Goal: Task Accomplishment & Management: Manage account settings

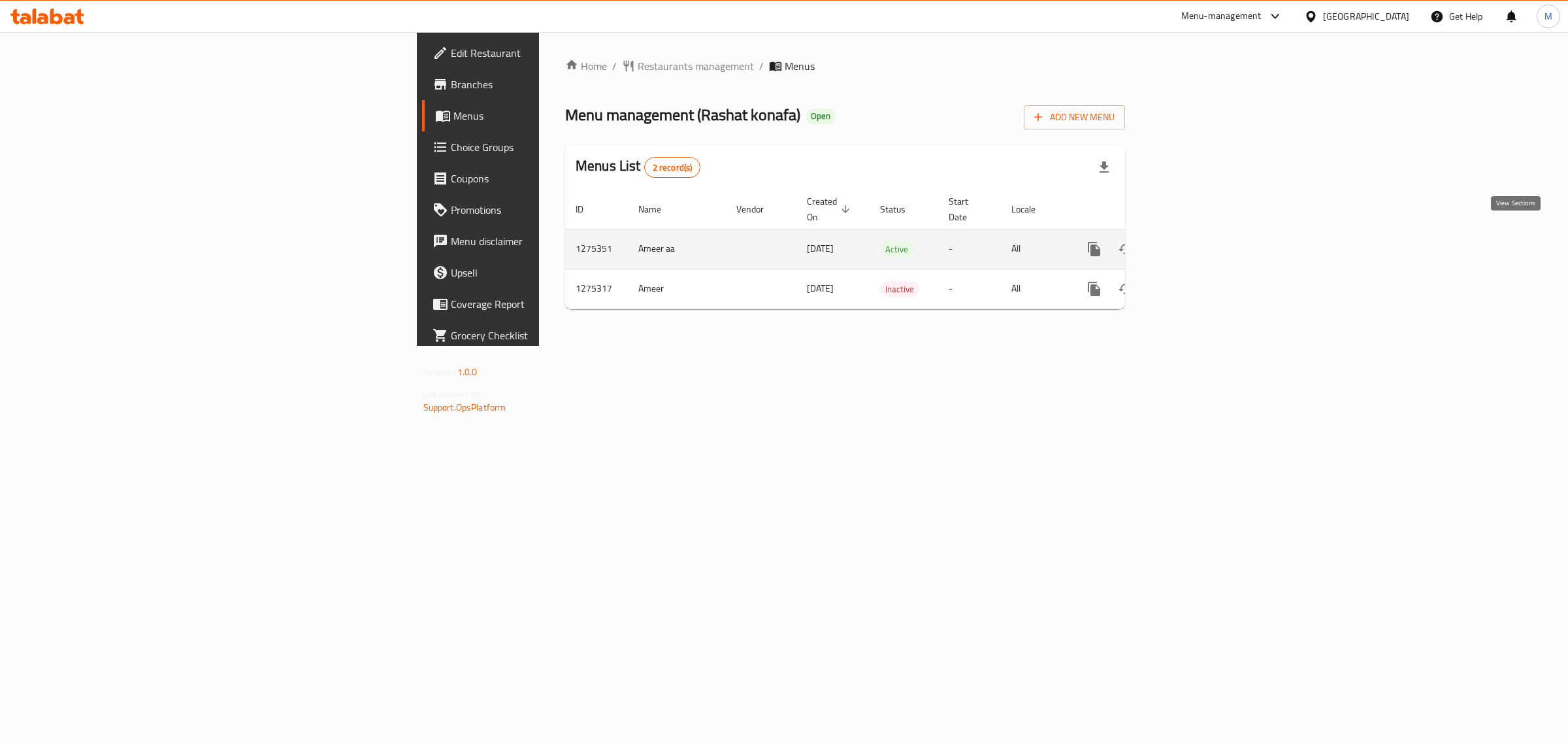
click at [1195, 243] on icon "enhanced table" at bounding box center [1189, 249] width 12 height 12
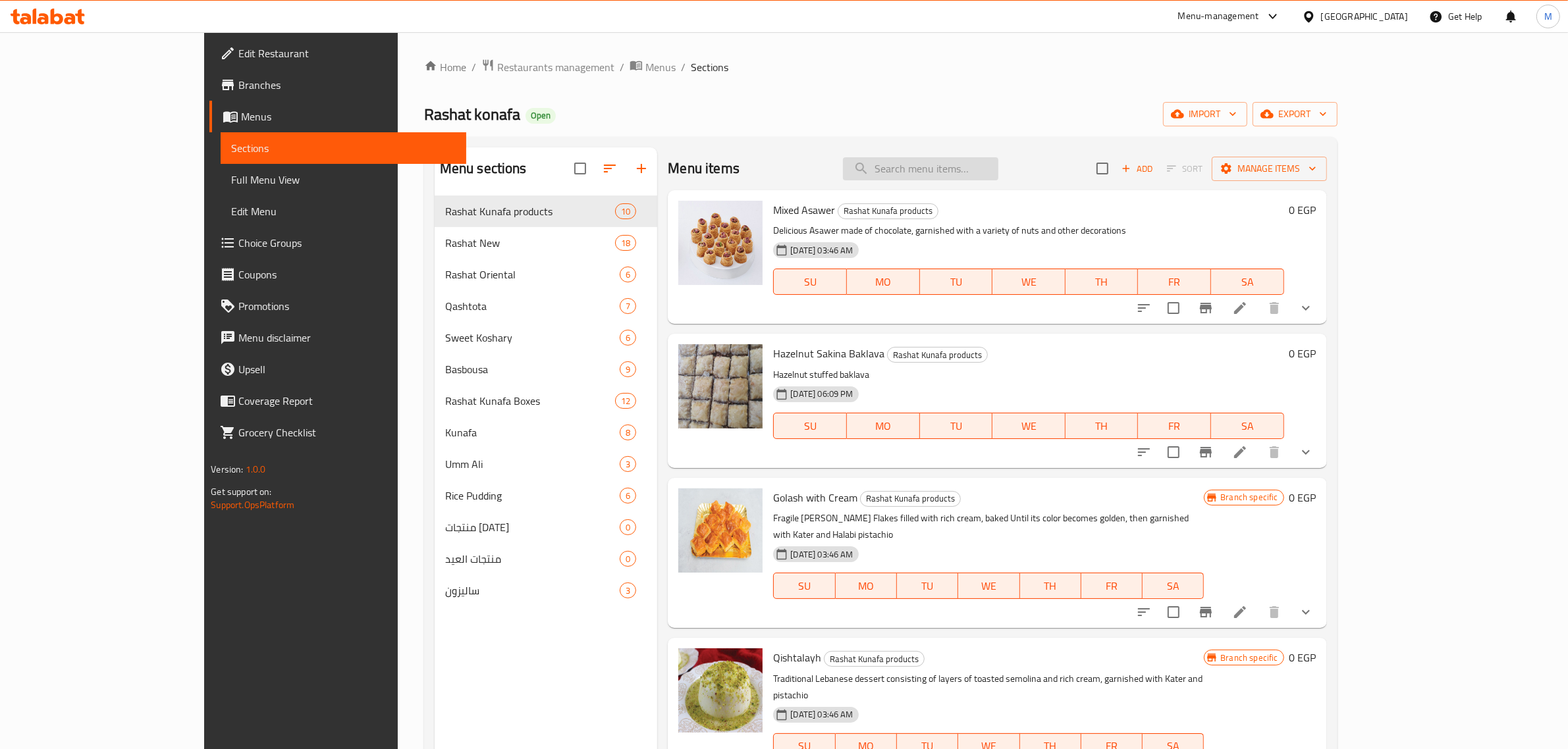
click at [979, 171] on input "search" at bounding box center [921, 169] width 156 height 23
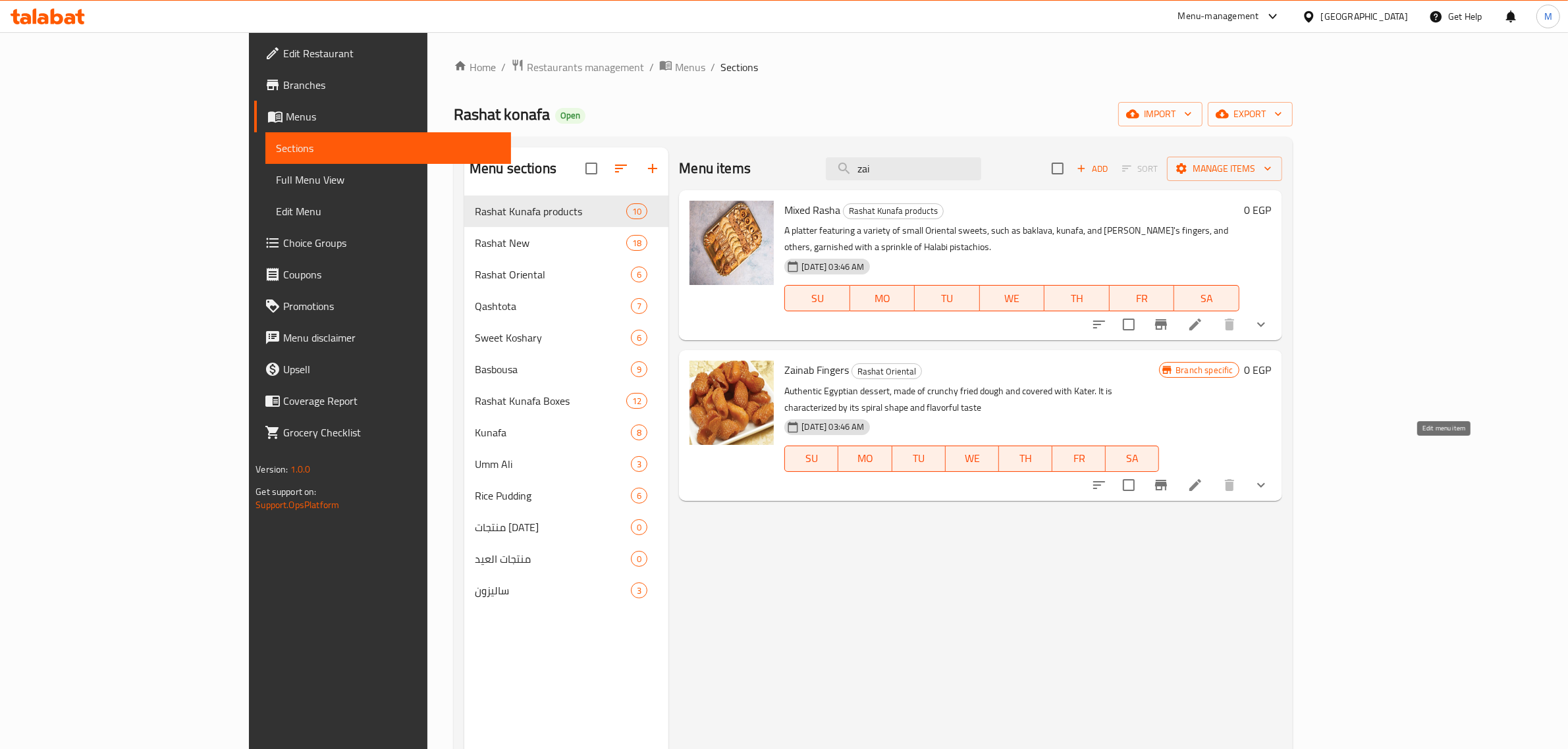
type input "zai"
click at [1213, 473] on li at bounding box center [1195, 485] width 37 height 23
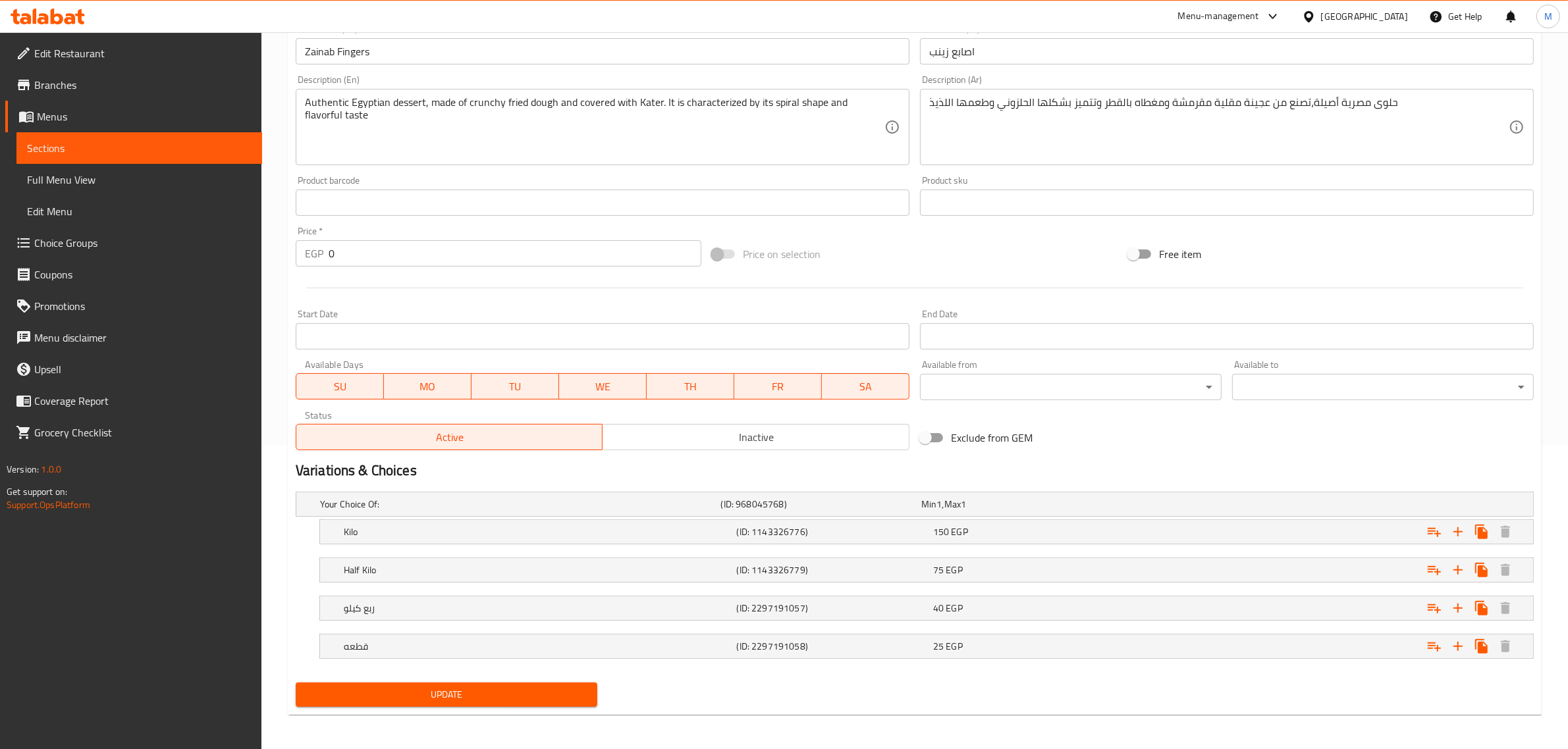
scroll to position [306, 0]
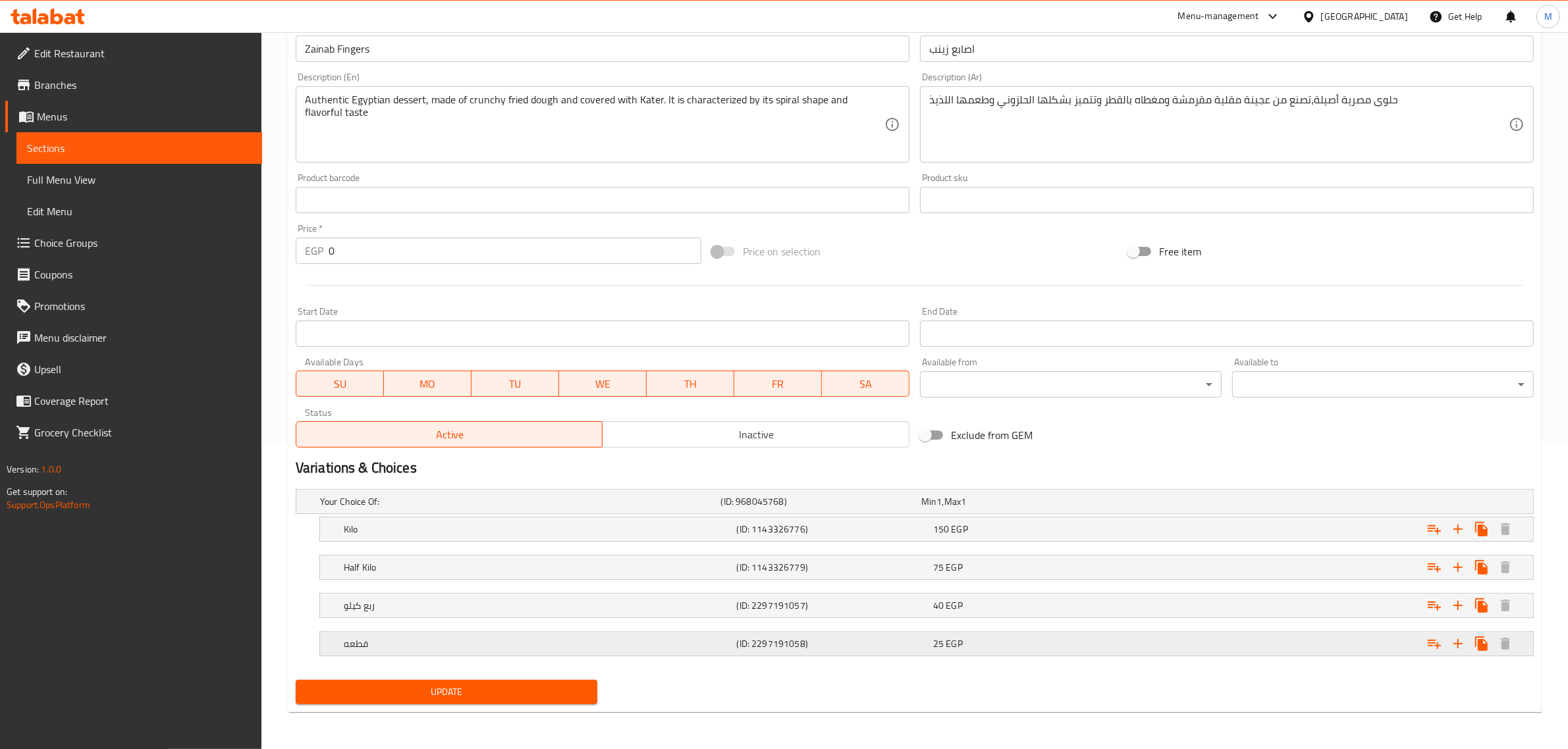
click at [534, 637] on h5 "قطعه" at bounding box center [538, 643] width 388 height 13
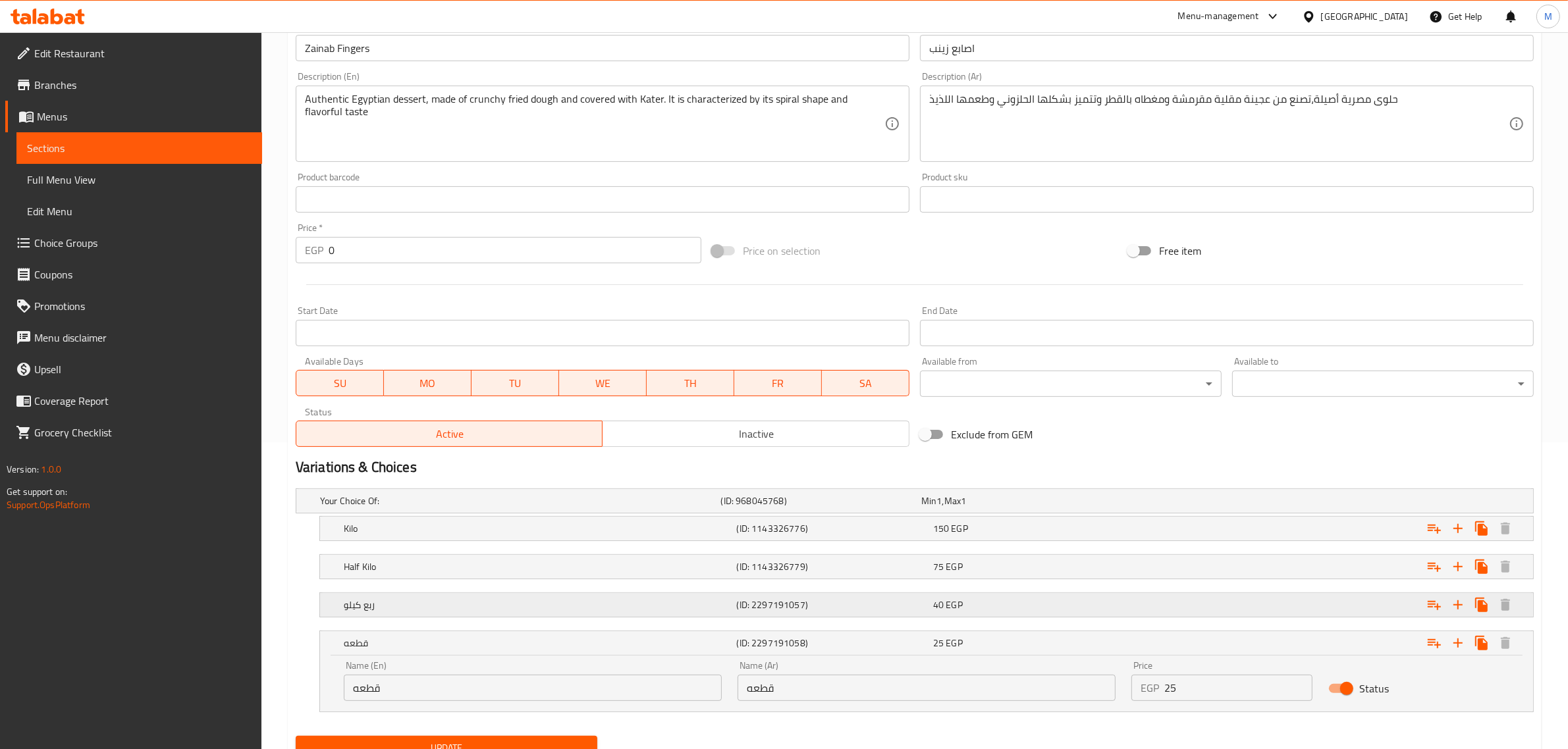
click at [525, 597] on div "ربع كيلو" at bounding box center [537, 604] width 393 height 19
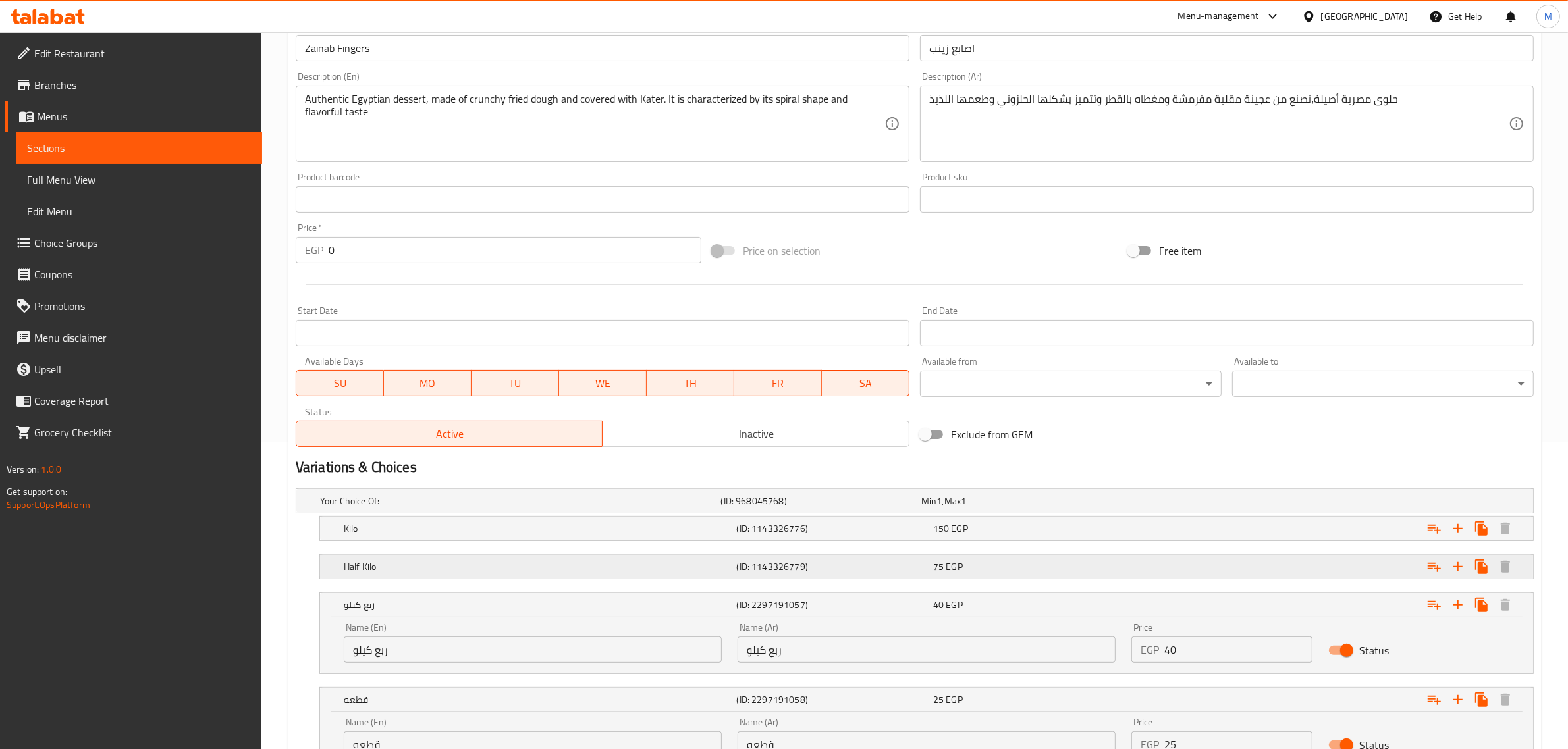
click at [528, 573] on h5 "Half Kilo" at bounding box center [538, 566] width 388 height 13
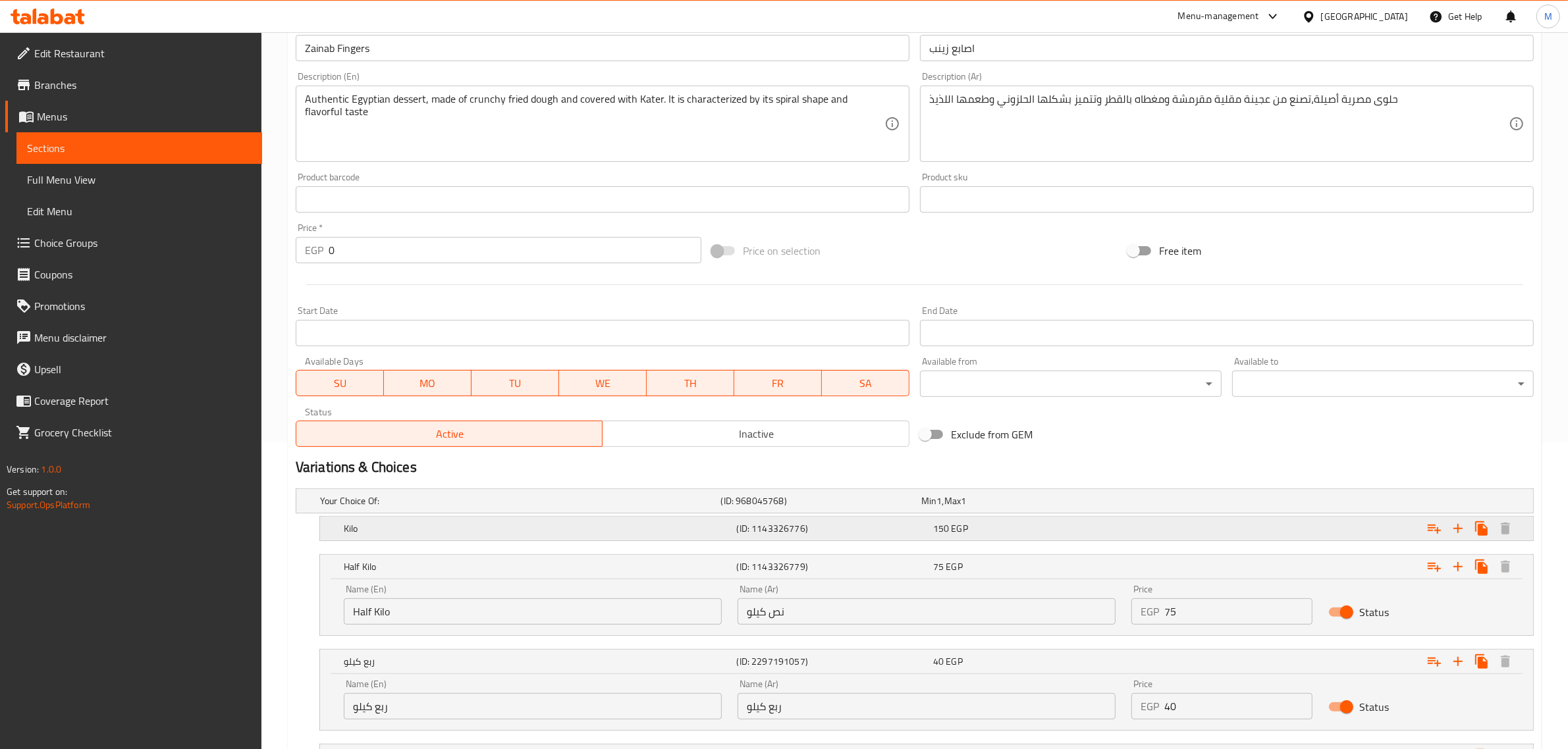
click at [537, 529] on h5 "Kilo" at bounding box center [538, 528] width 388 height 13
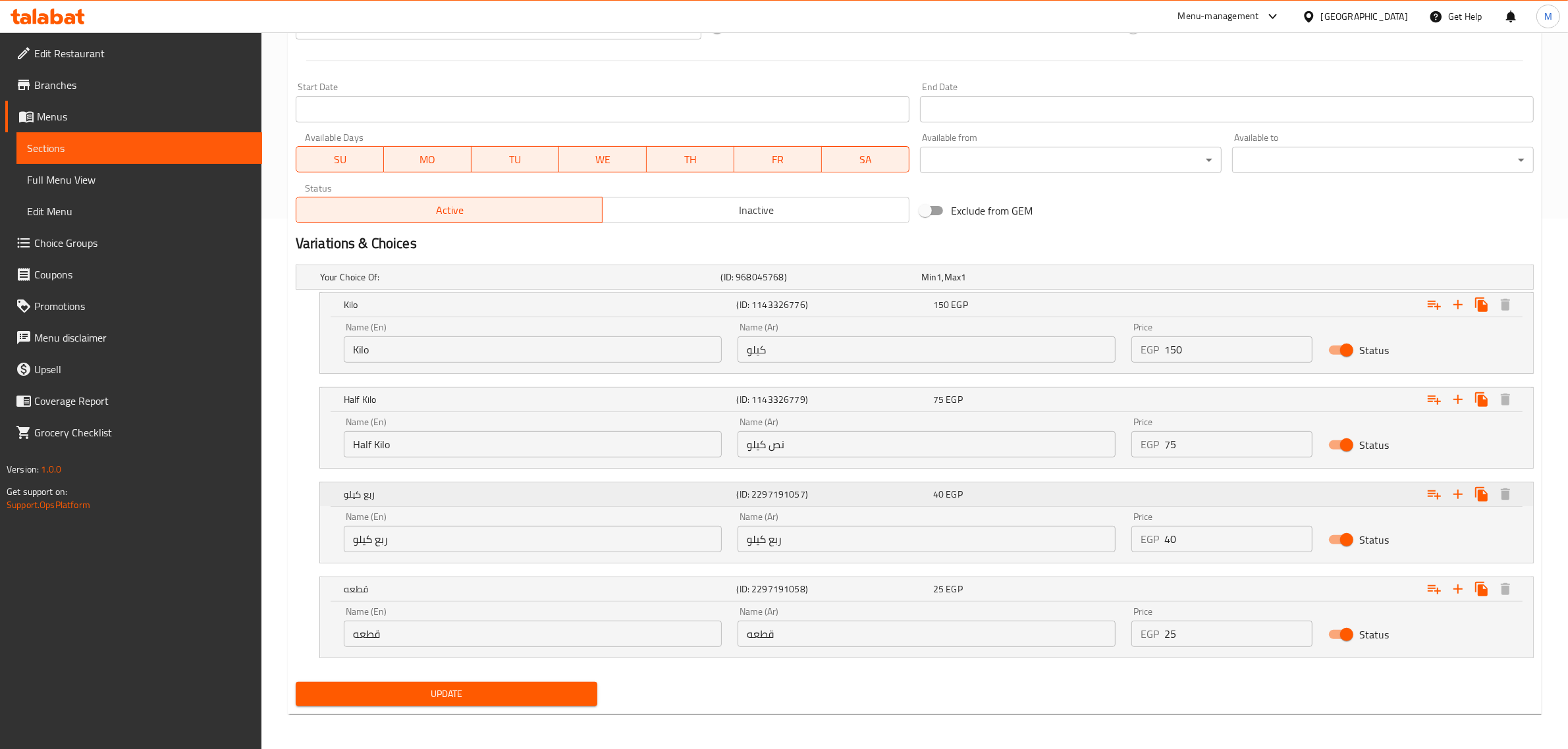
scroll to position [534, 0]
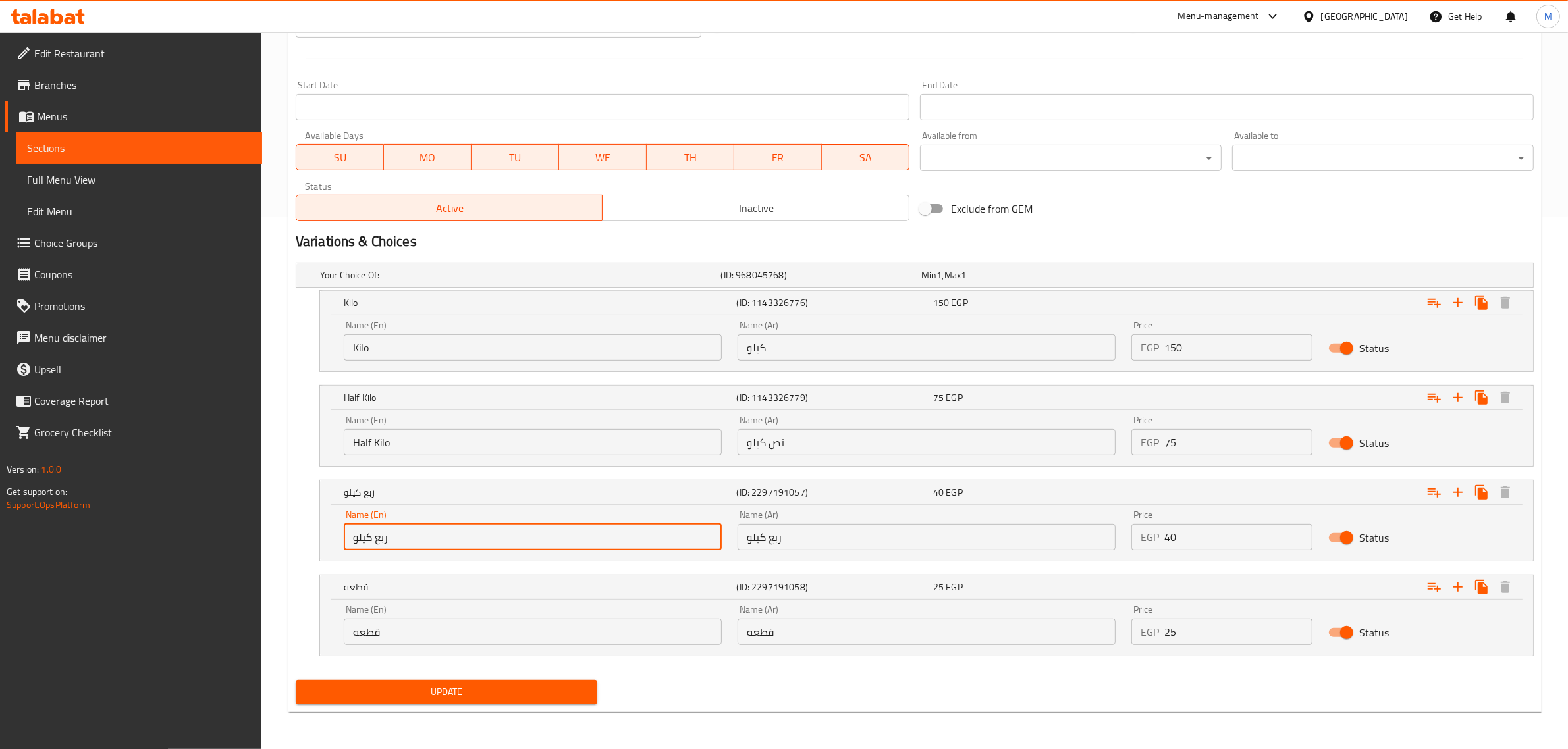
click at [594, 534] on input "ربع كيلو" at bounding box center [533, 537] width 378 height 26
click at [473, 435] on input "Half Kilo" at bounding box center [533, 442] width 378 height 26
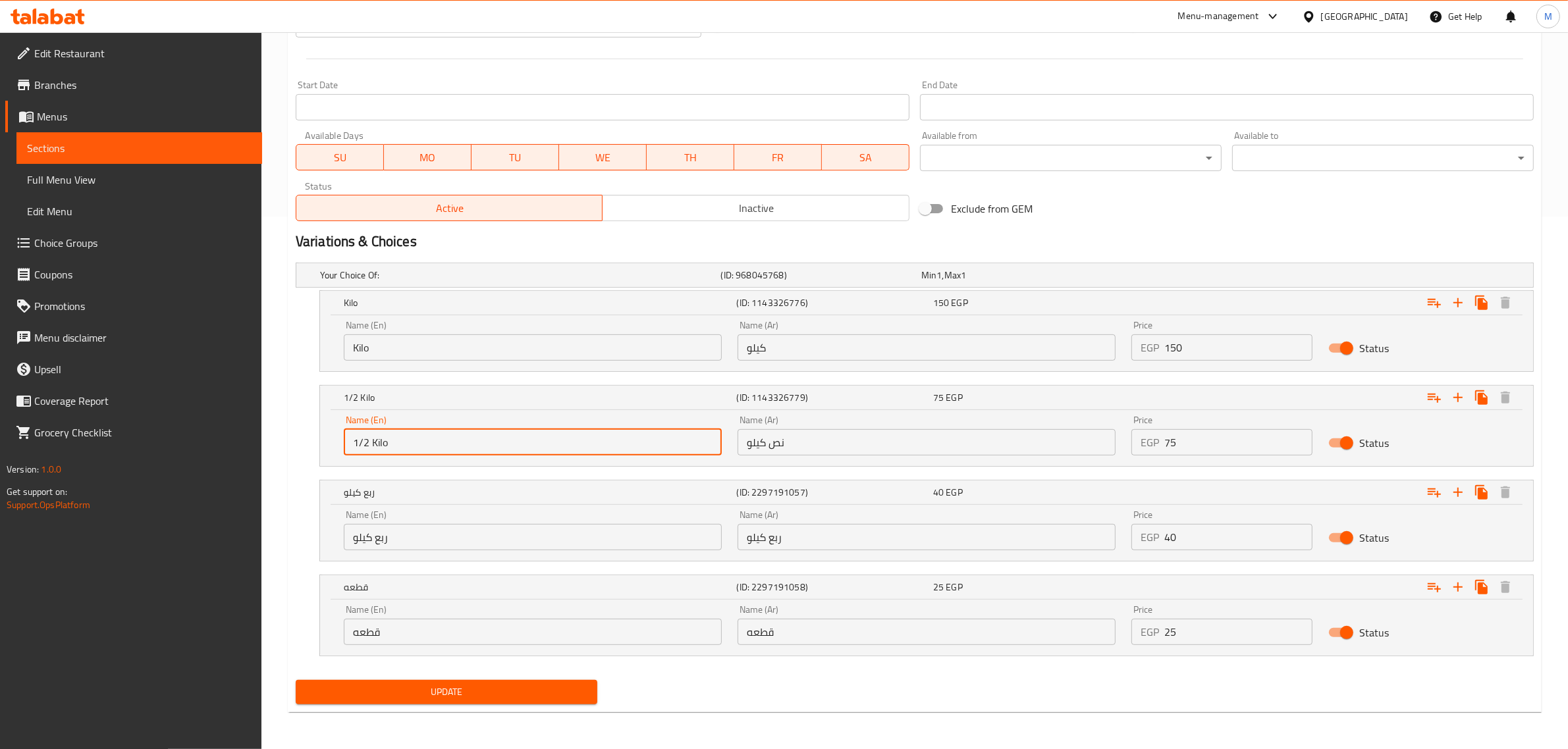
type input "1/2 Kilo"
click at [447, 521] on div "Name (En) ربع كيلو Name (En)" at bounding box center [533, 530] width 378 height 40
click at [443, 527] on input "ربع كيلو" at bounding box center [533, 537] width 378 height 26
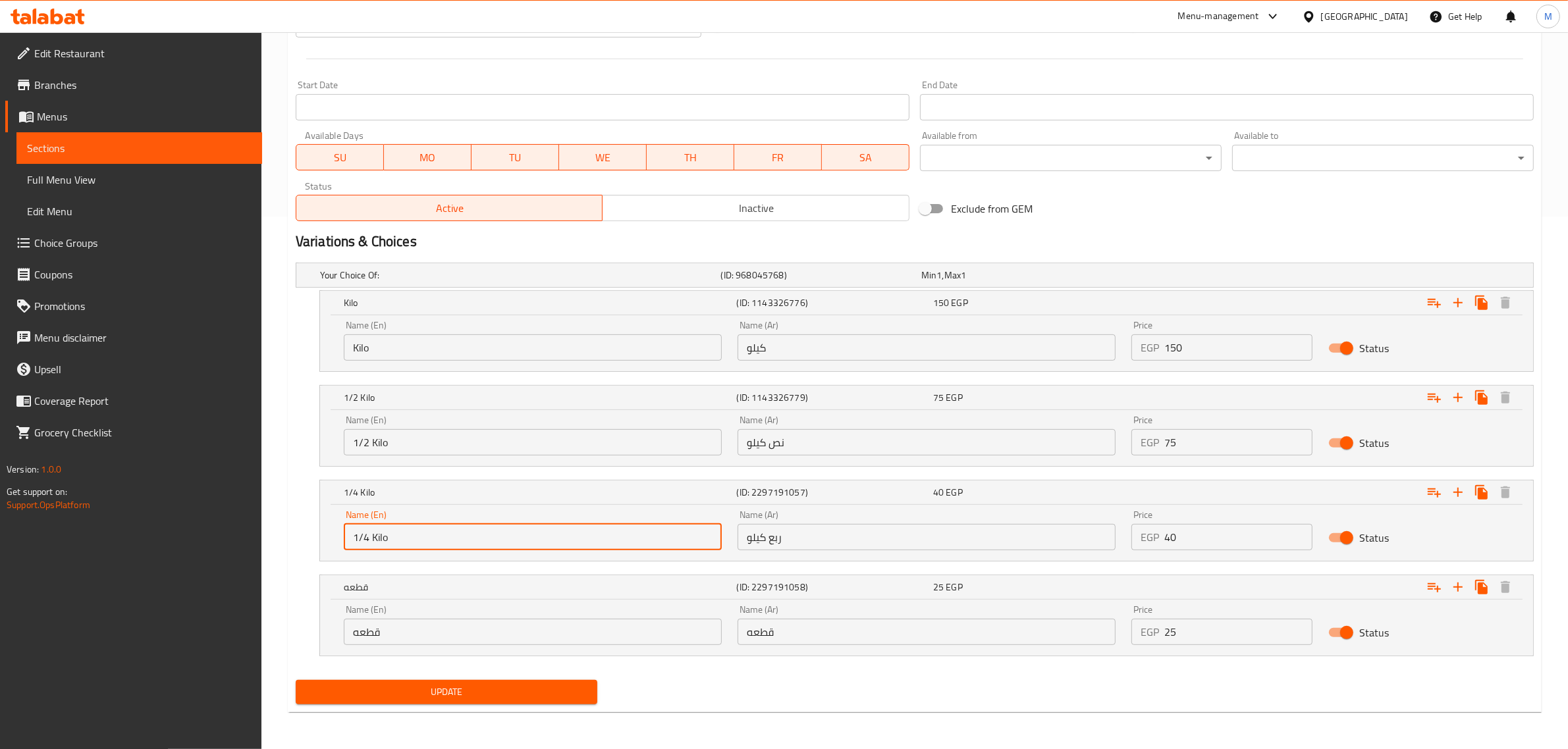
type input "1/4 Kilo"
click at [416, 639] on input "قطعه" at bounding box center [533, 632] width 378 height 26
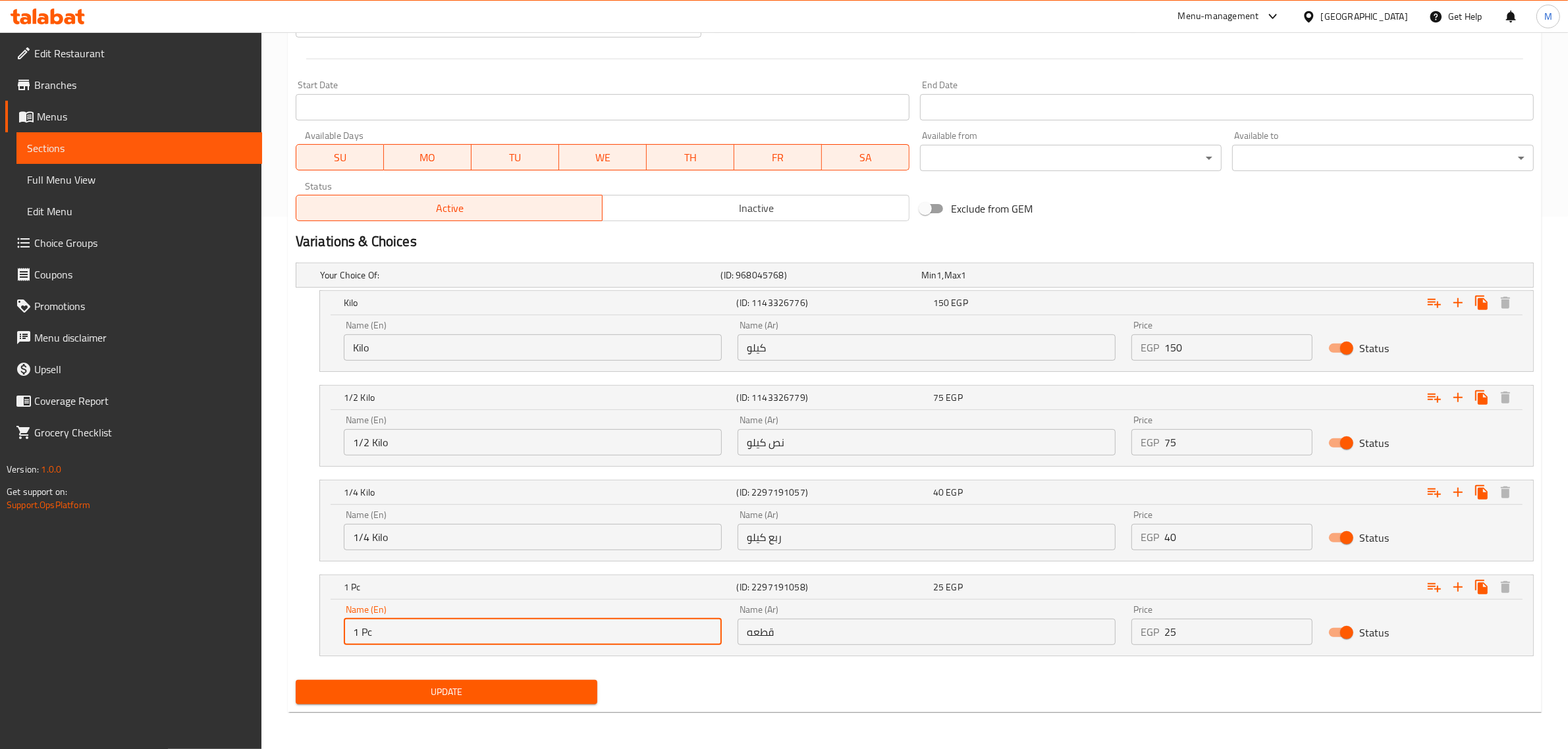
type input "1 Pc"
click at [803, 635] on input "قطعه" at bounding box center [927, 632] width 378 height 26
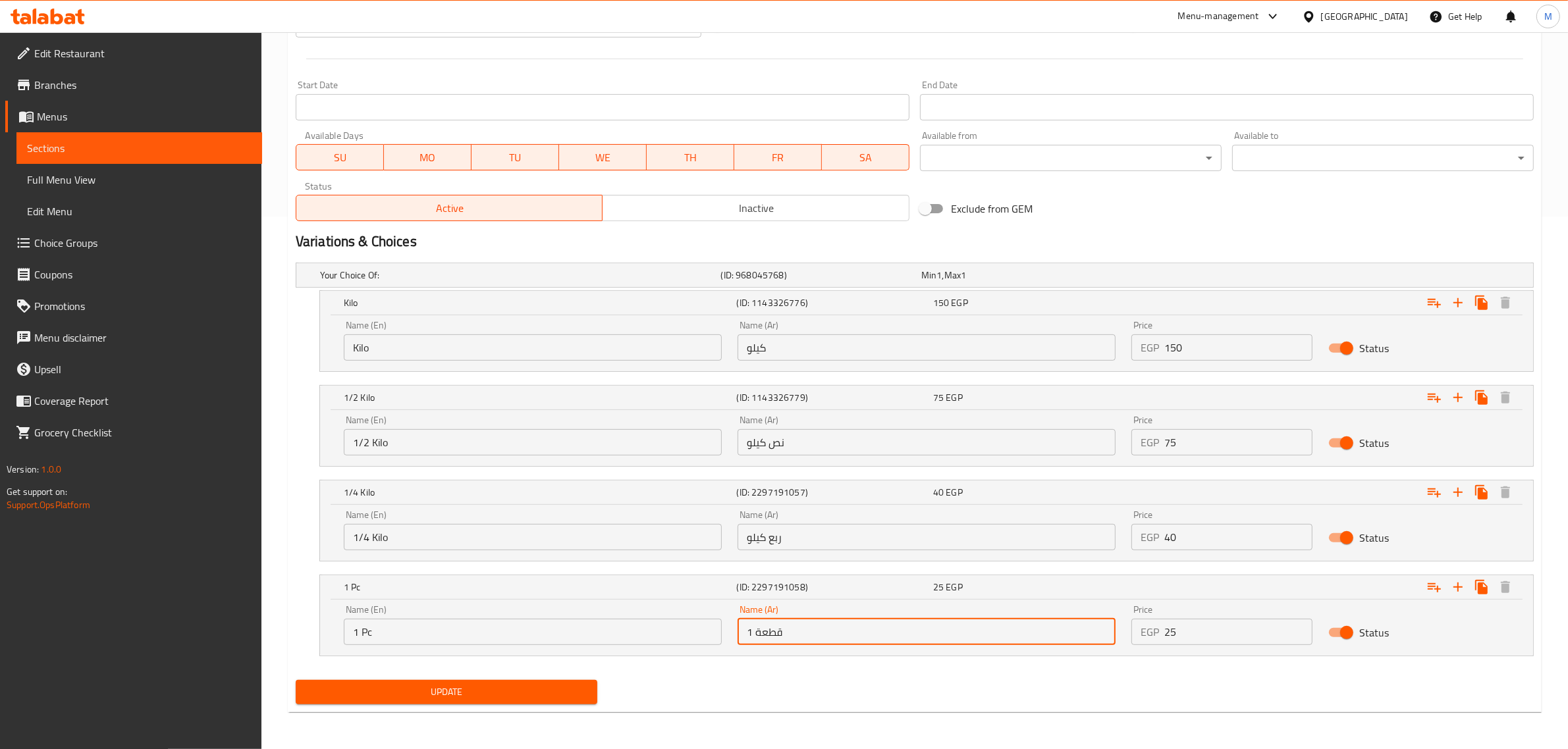
type input "1 قطعة"
click at [861, 541] on input "ربع كيلو" at bounding box center [927, 537] width 378 height 26
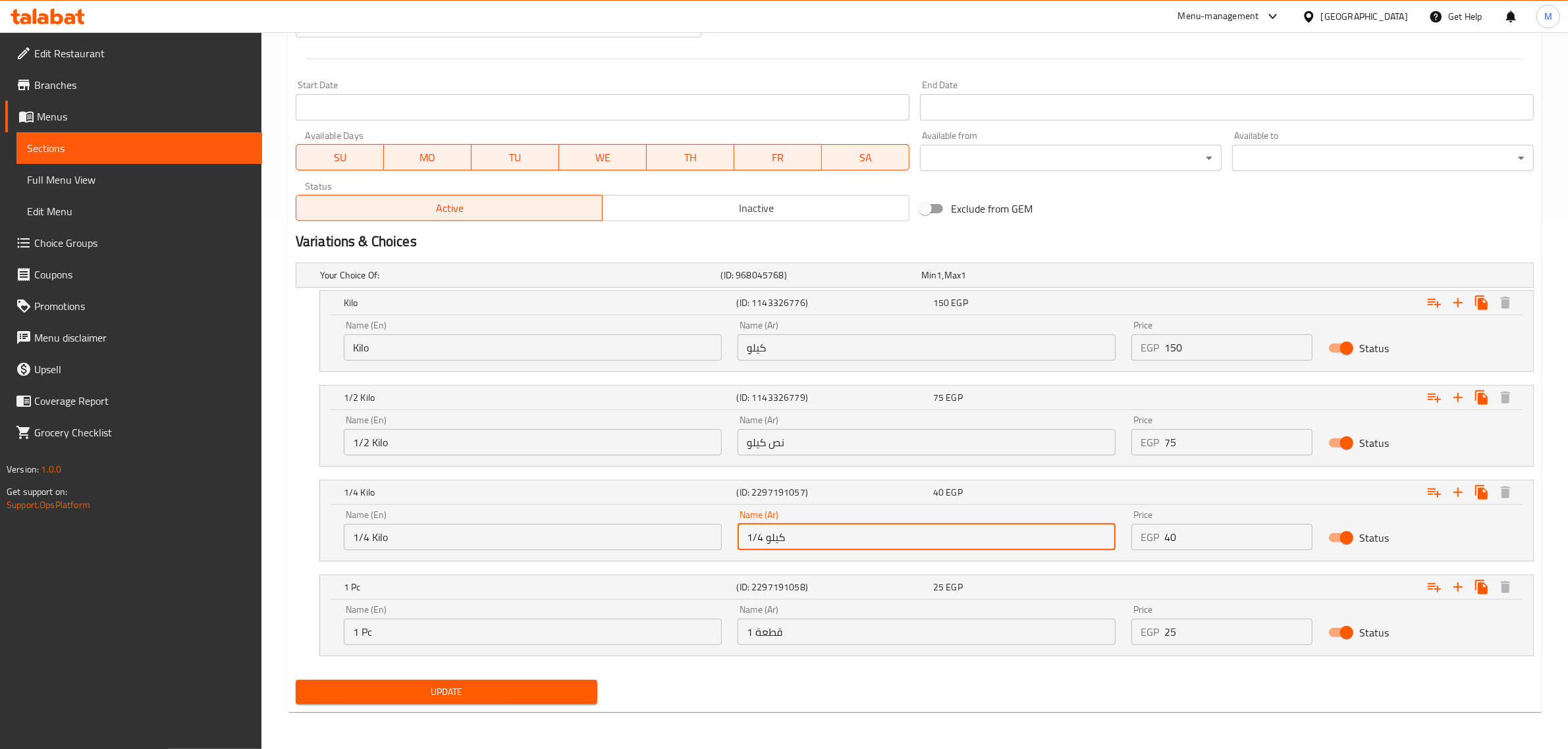
type input "1/4 كيلو"
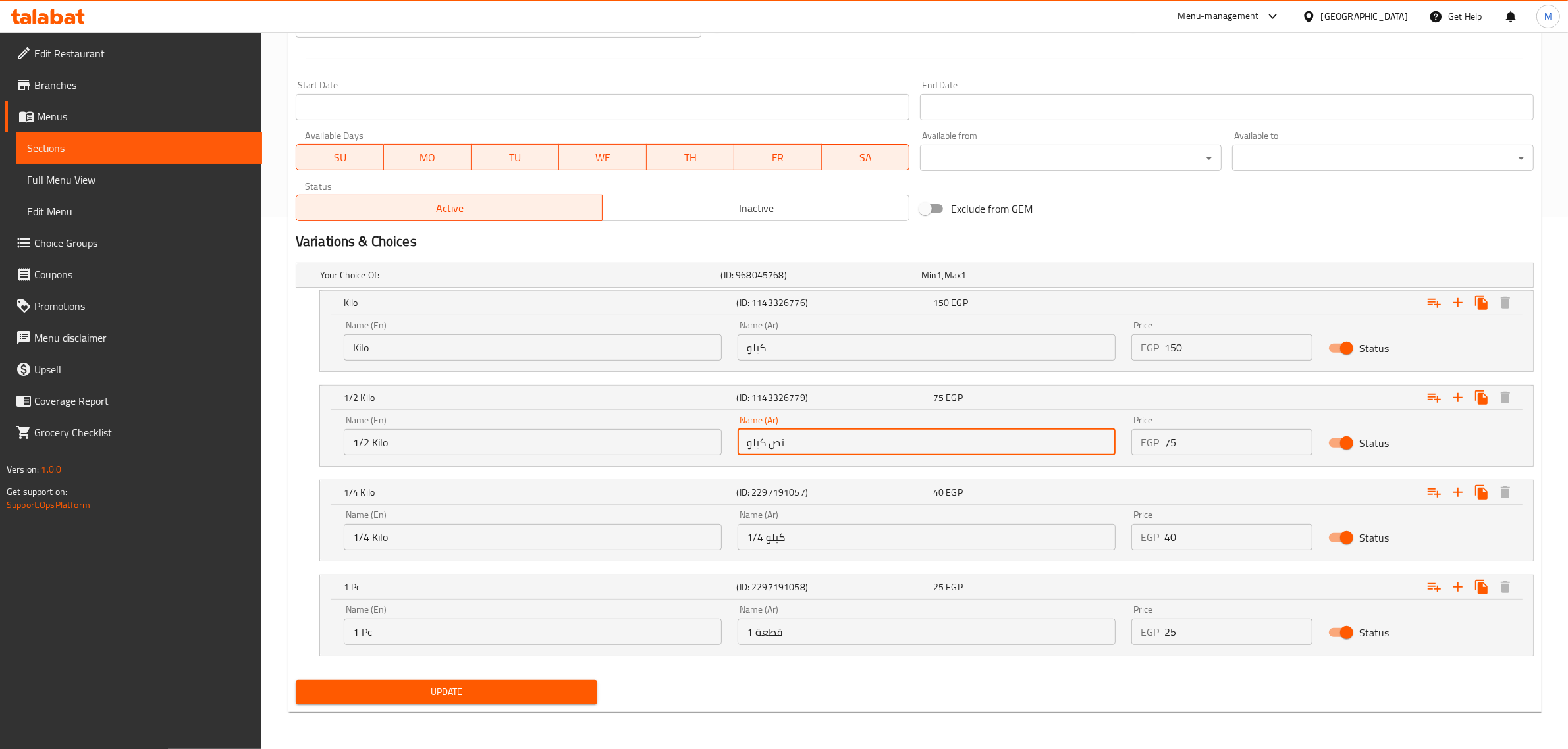
click at [827, 454] on input "نص كيلو" at bounding box center [927, 442] width 378 height 26
type input "1/2 كيلو"
click at [1058, 672] on div "Your Choice Of: (ID: 968045768) Min 1 , Max 1 Name (En) Your Choice Of: Name (E…" at bounding box center [914, 466] width 1249 height 417
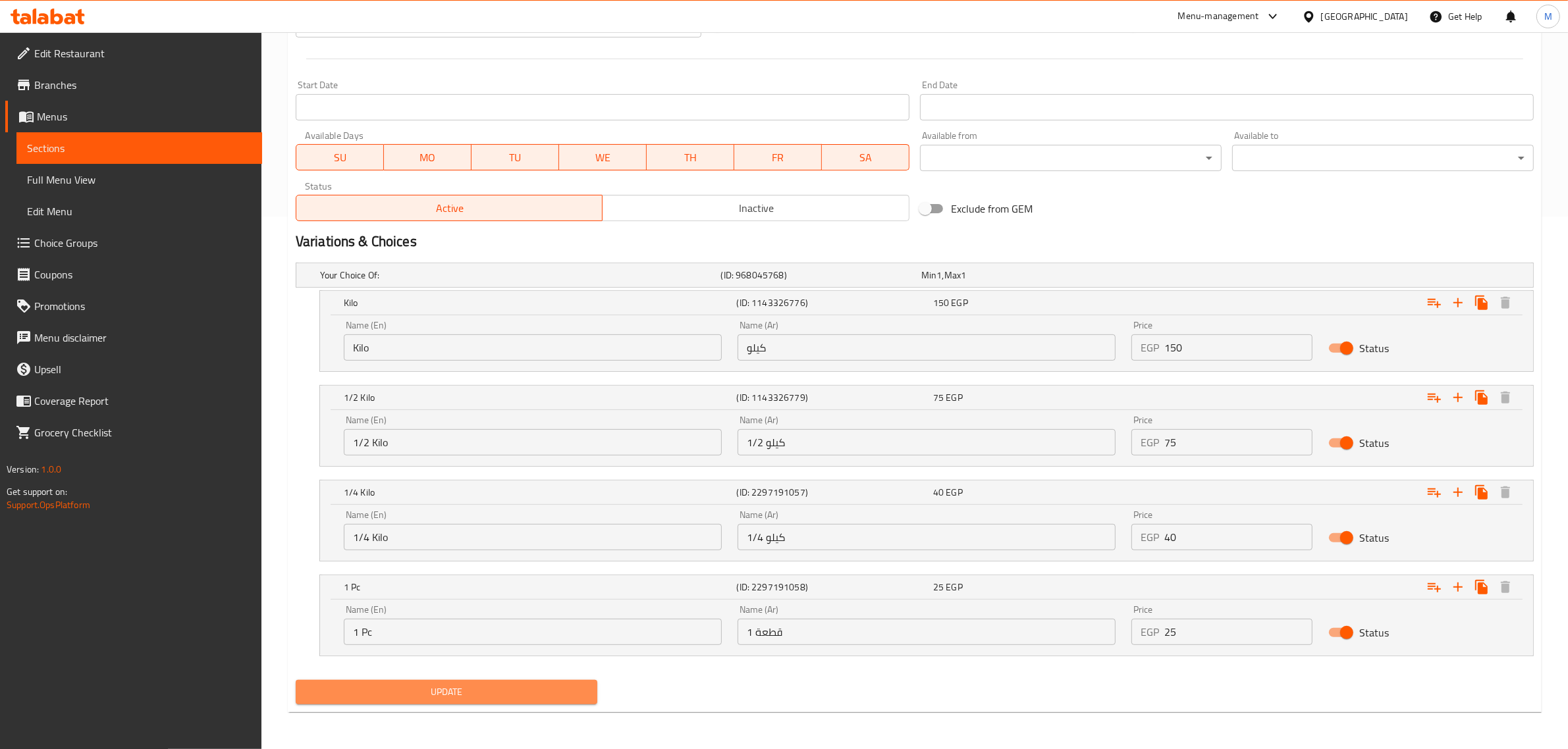
click at [479, 690] on span "Update" at bounding box center [447, 692] width 280 height 17
